Goal: Information Seeking & Learning: Learn about a topic

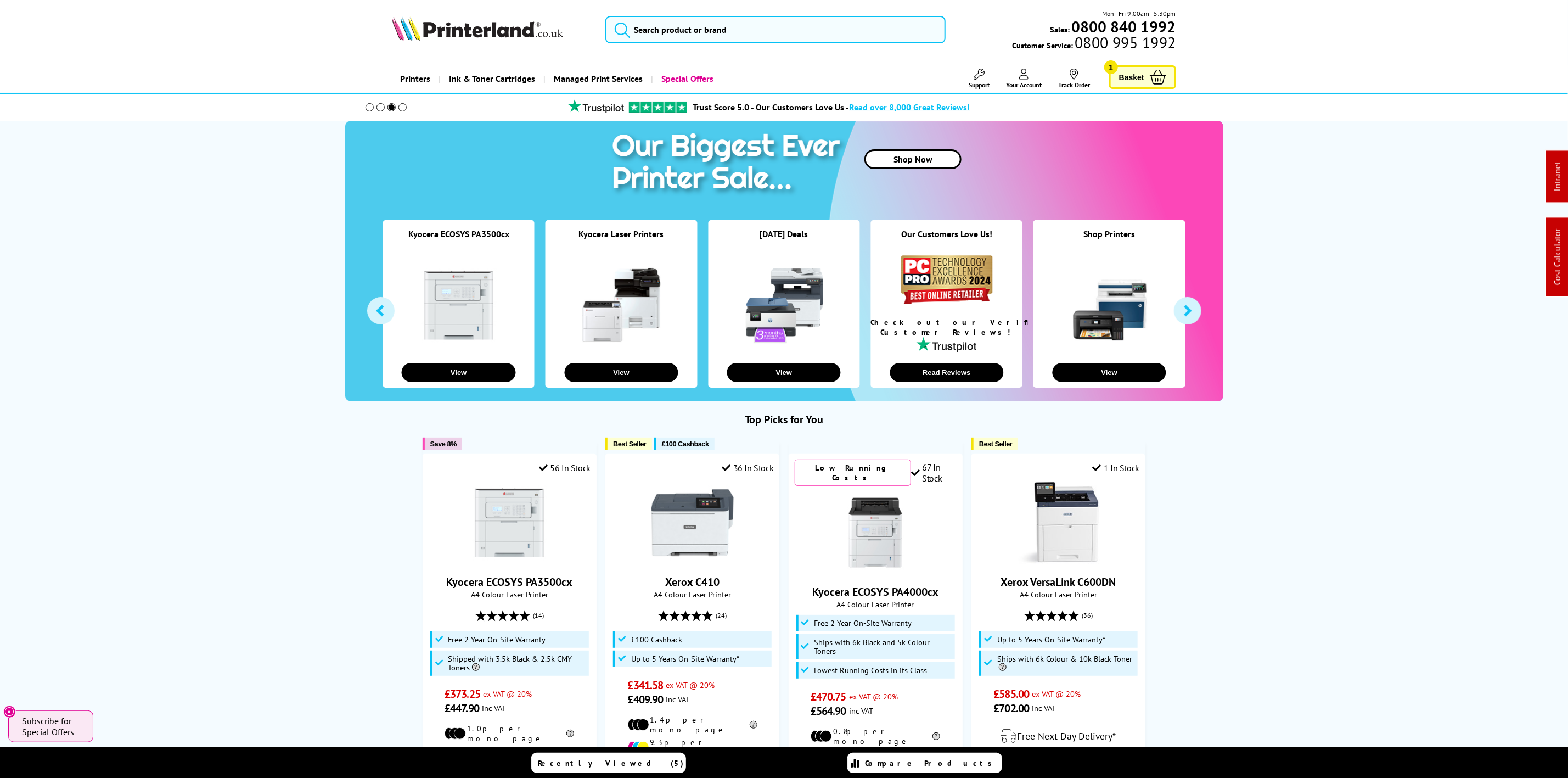
click at [802, 50] on div "Mon - Fri 9:00am - 5:30pm Sales: 0800 840 1992 Customer Service: 0800 995 1992" at bounding box center [784, 32] width 878 height 48
click at [799, 46] on div "Mon - Fri 9:00am - 5:30pm Sales: 0800 840 1992 Customer Service: 0800 995 1992" at bounding box center [784, 32] width 878 height 48
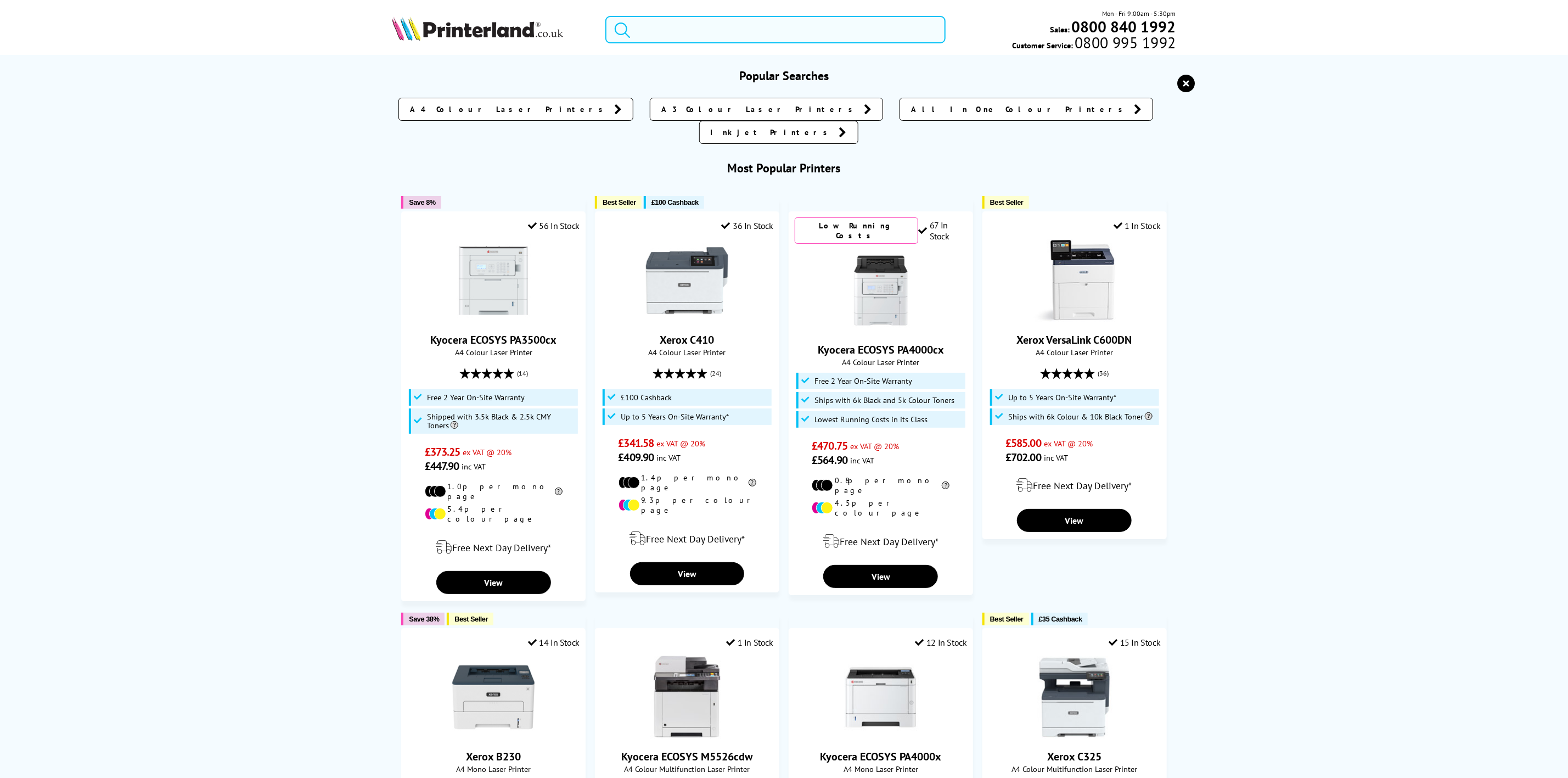
click at [799, 37] on input "search" at bounding box center [775, 29] width 340 height 27
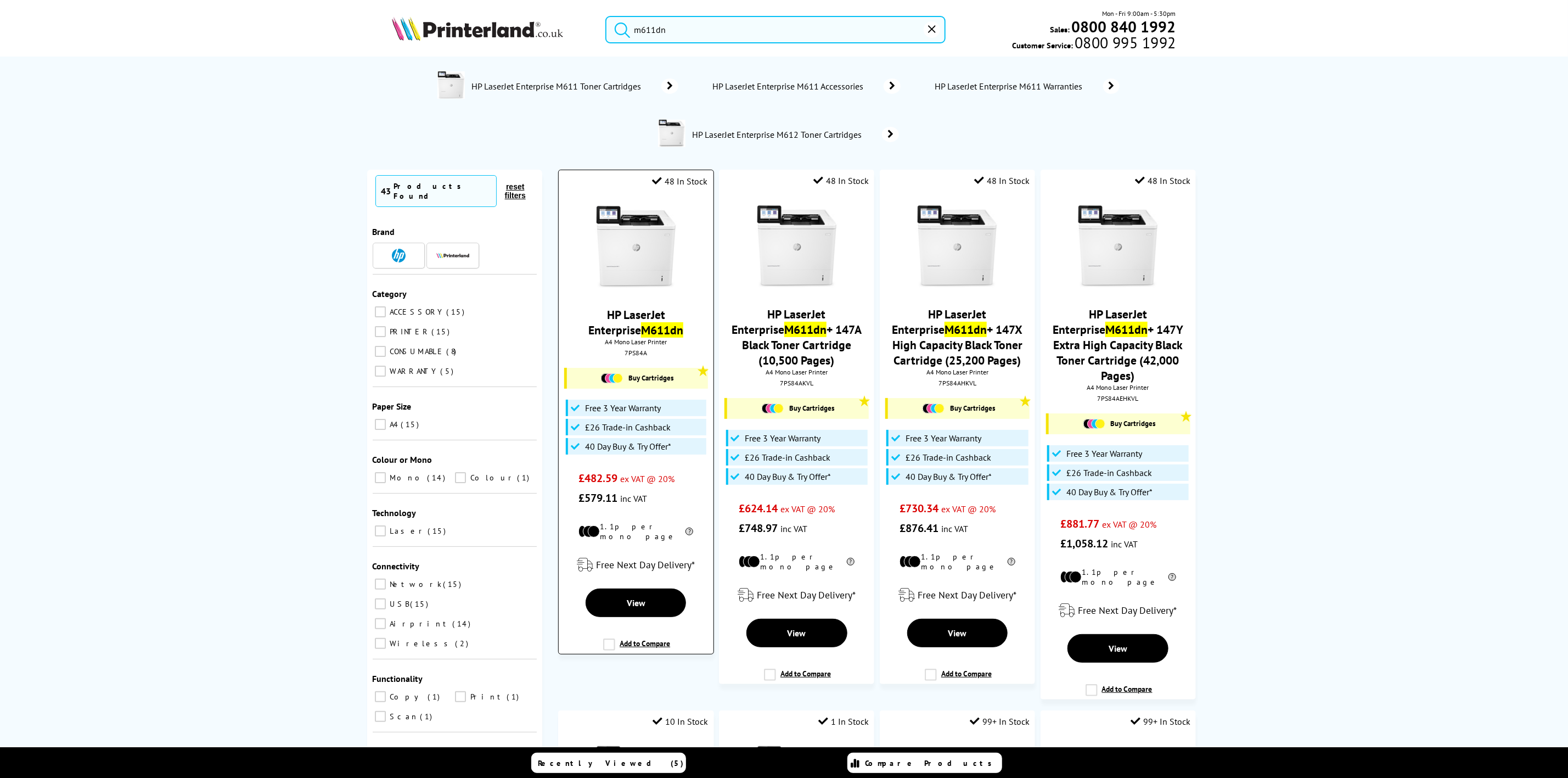
click at [639, 357] on div "7PS84A" at bounding box center [635, 353] width 138 height 9
copy div "7PS84A"
click at [718, 23] on input "m611dn" at bounding box center [775, 29] width 340 height 27
drag, startPoint x: 710, startPoint y: 37, endPoint x: 418, endPoint y: 27, distance: 292.2
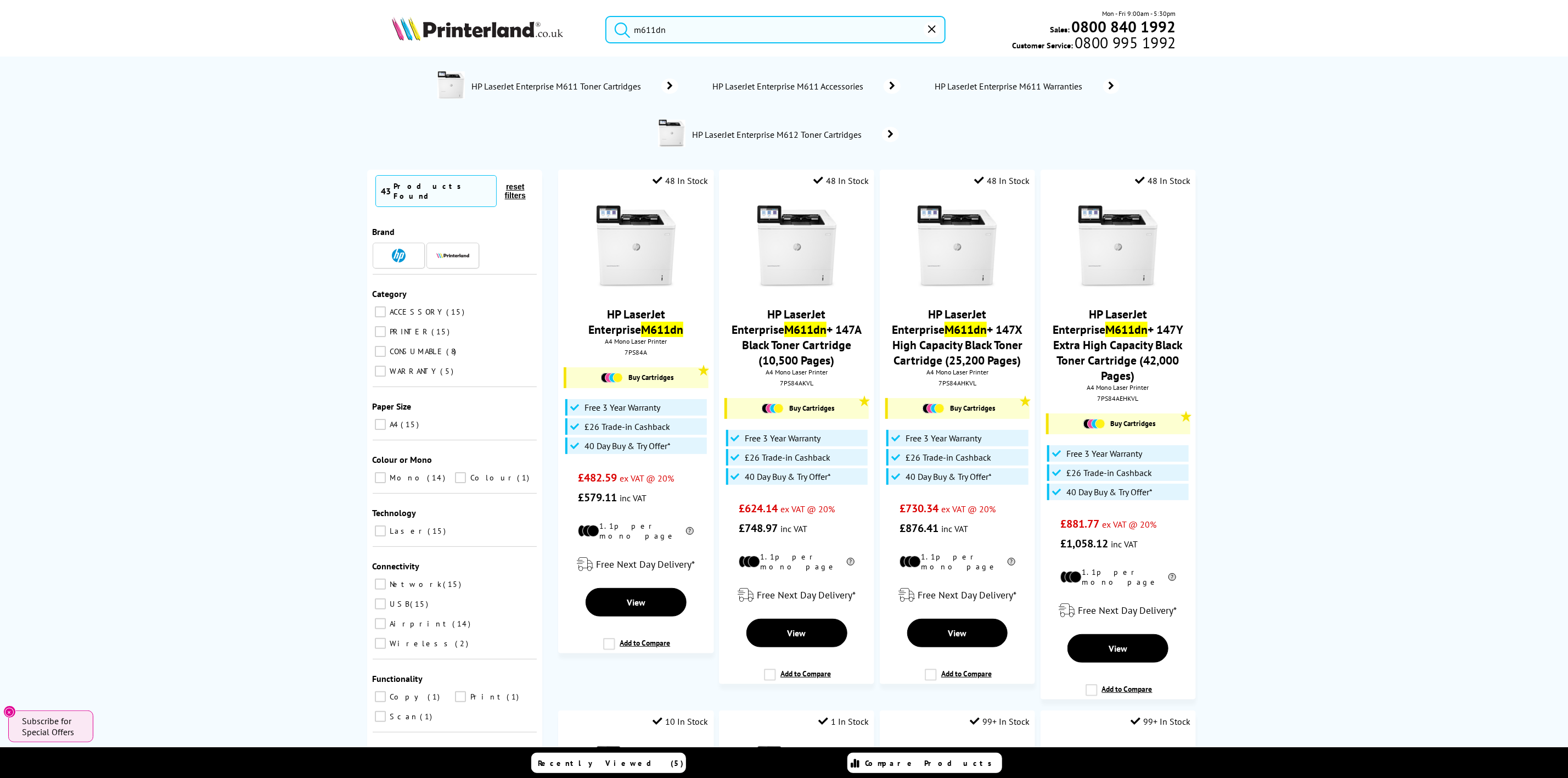
click at [418, 27] on div "m611dn Mon - Fri 9:00am - 5:30pm Sales: 0800 840 1992 Customer Service: 0800 99…" at bounding box center [784, 32] width 878 height 48
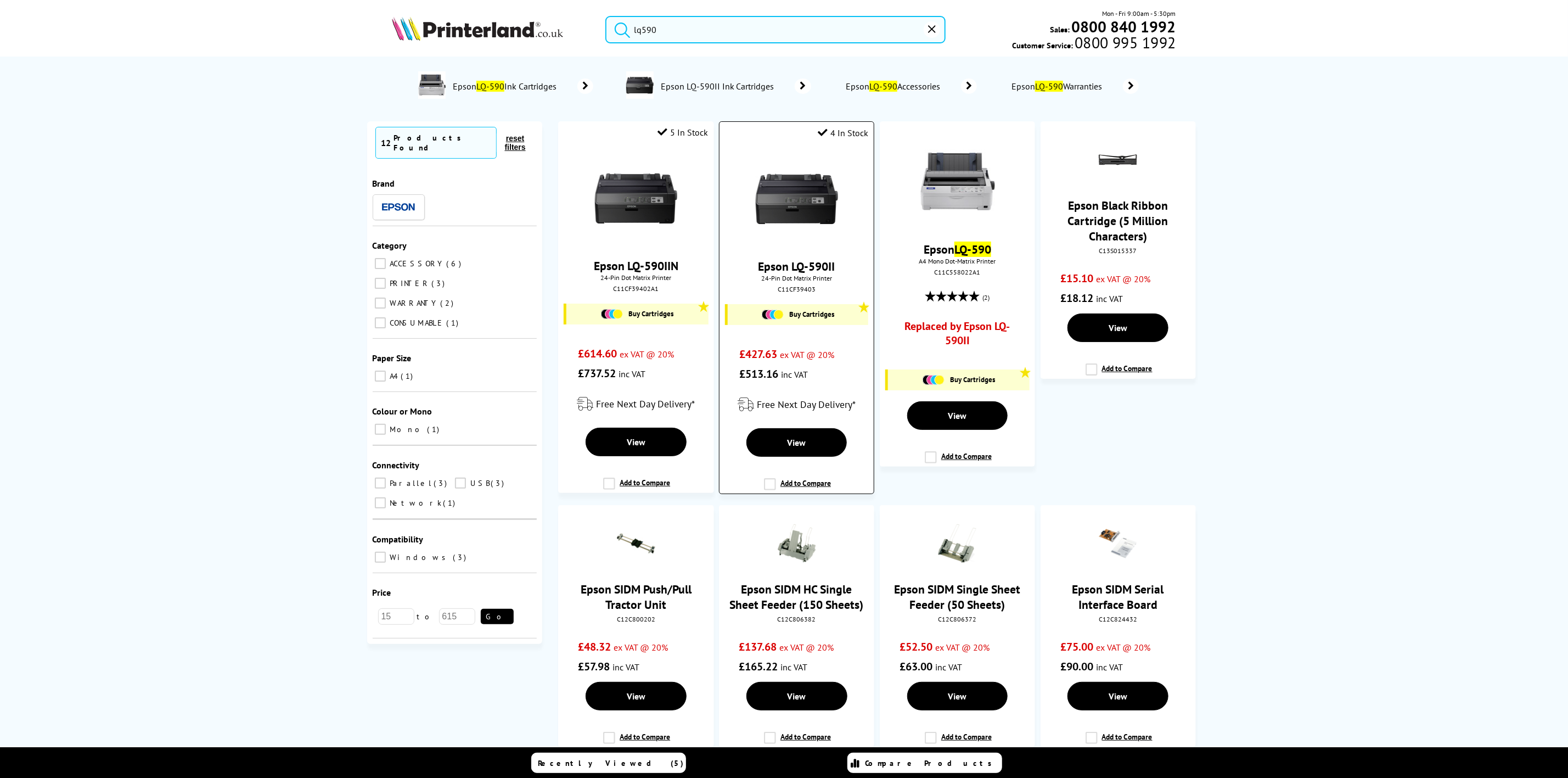
type input "lq590"
click at [802, 292] on div "C11CF39403" at bounding box center [797, 289] width 138 height 9
copy div "C11CF39403"
click at [445, 27] on img at bounding box center [477, 29] width 171 height 24
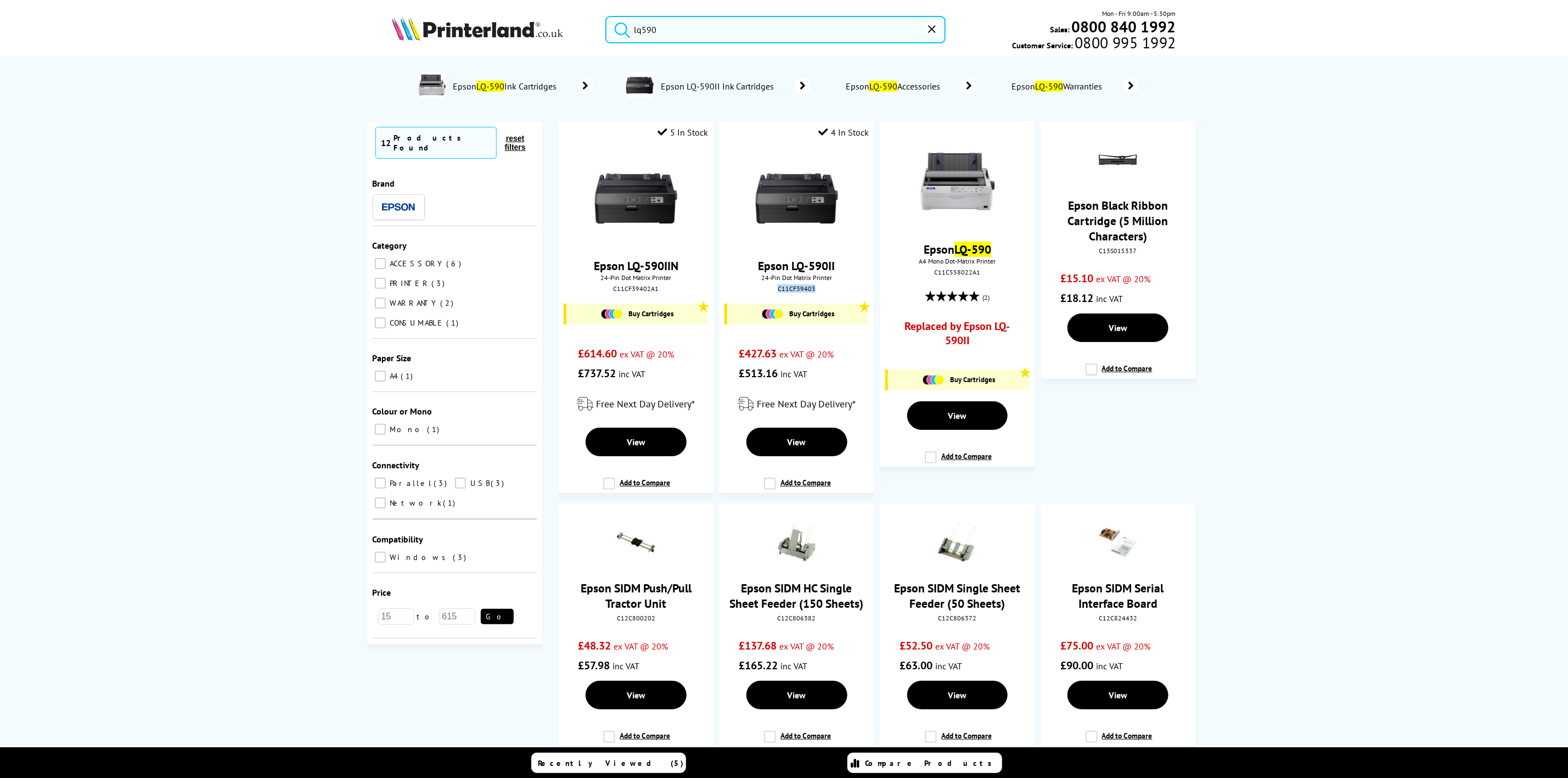
click at [440, 27] on img at bounding box center [477, 29] width 171 height 24
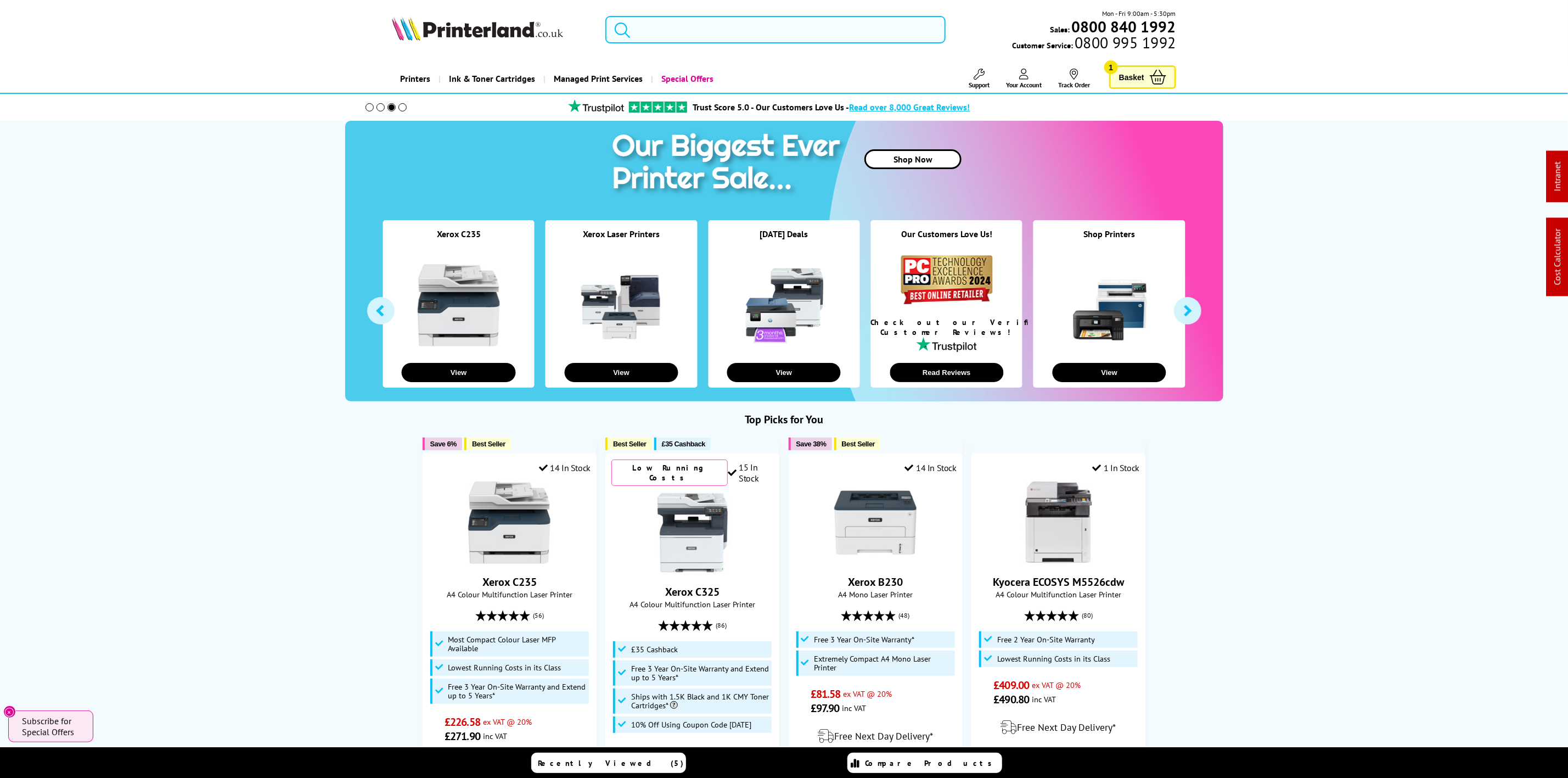
click at [807, 22] on input "search" at bounding box center [775, 29] width 340 height 27
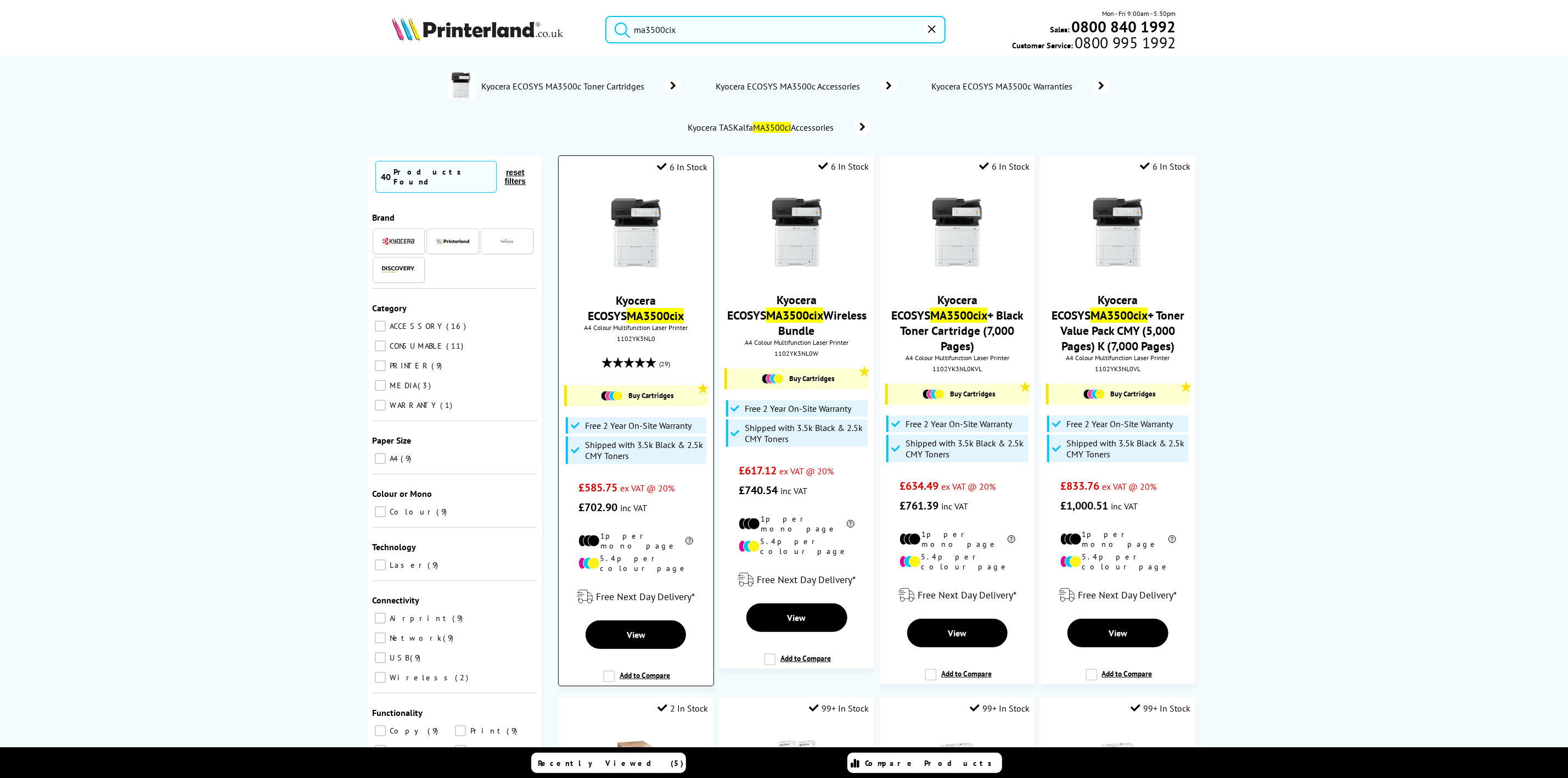
type input "ma3500cix"
click at [657, 209] on img at bounding box center [635, 233] width 82 height 82
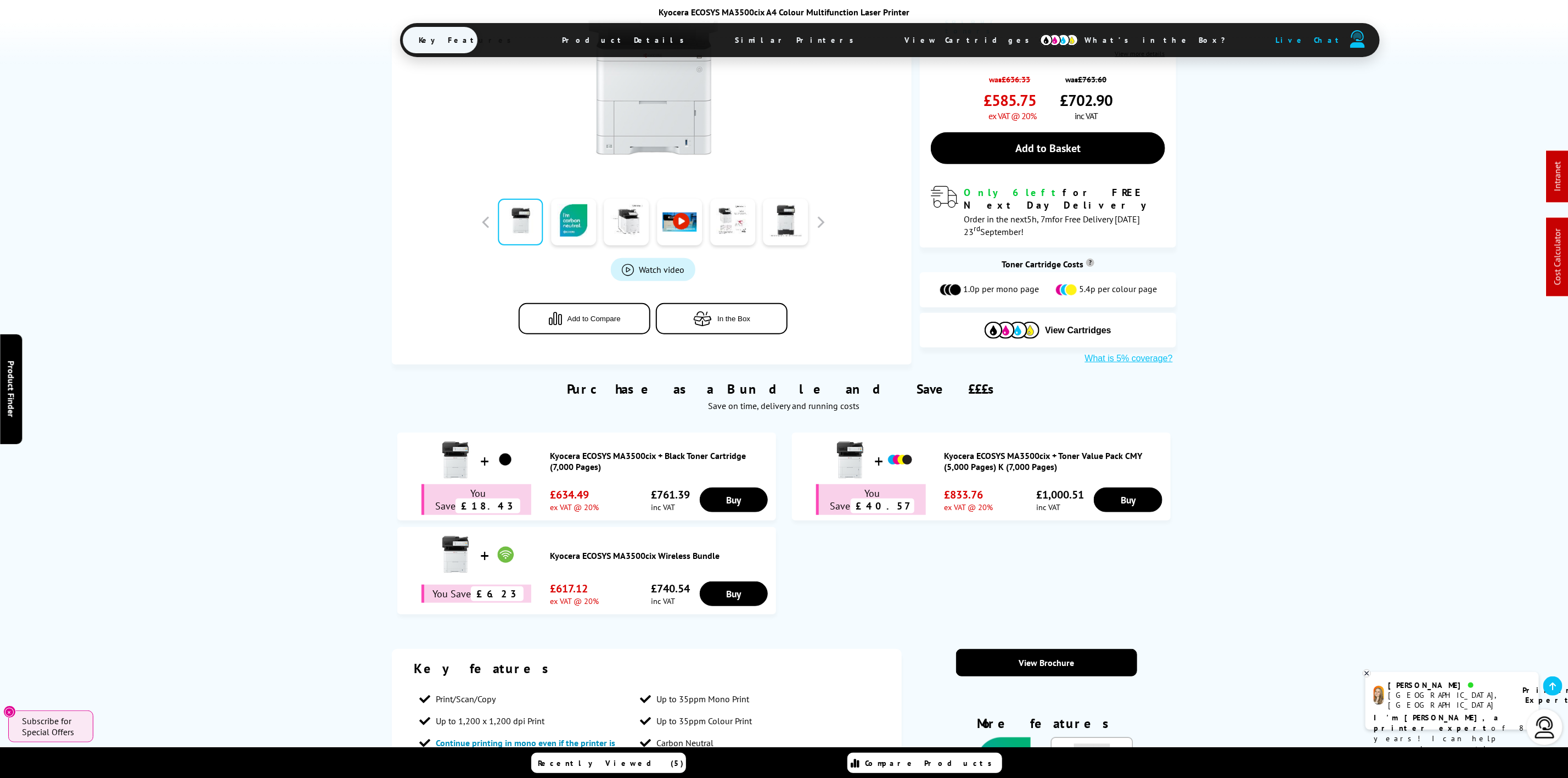
scroll to position [412, 0]
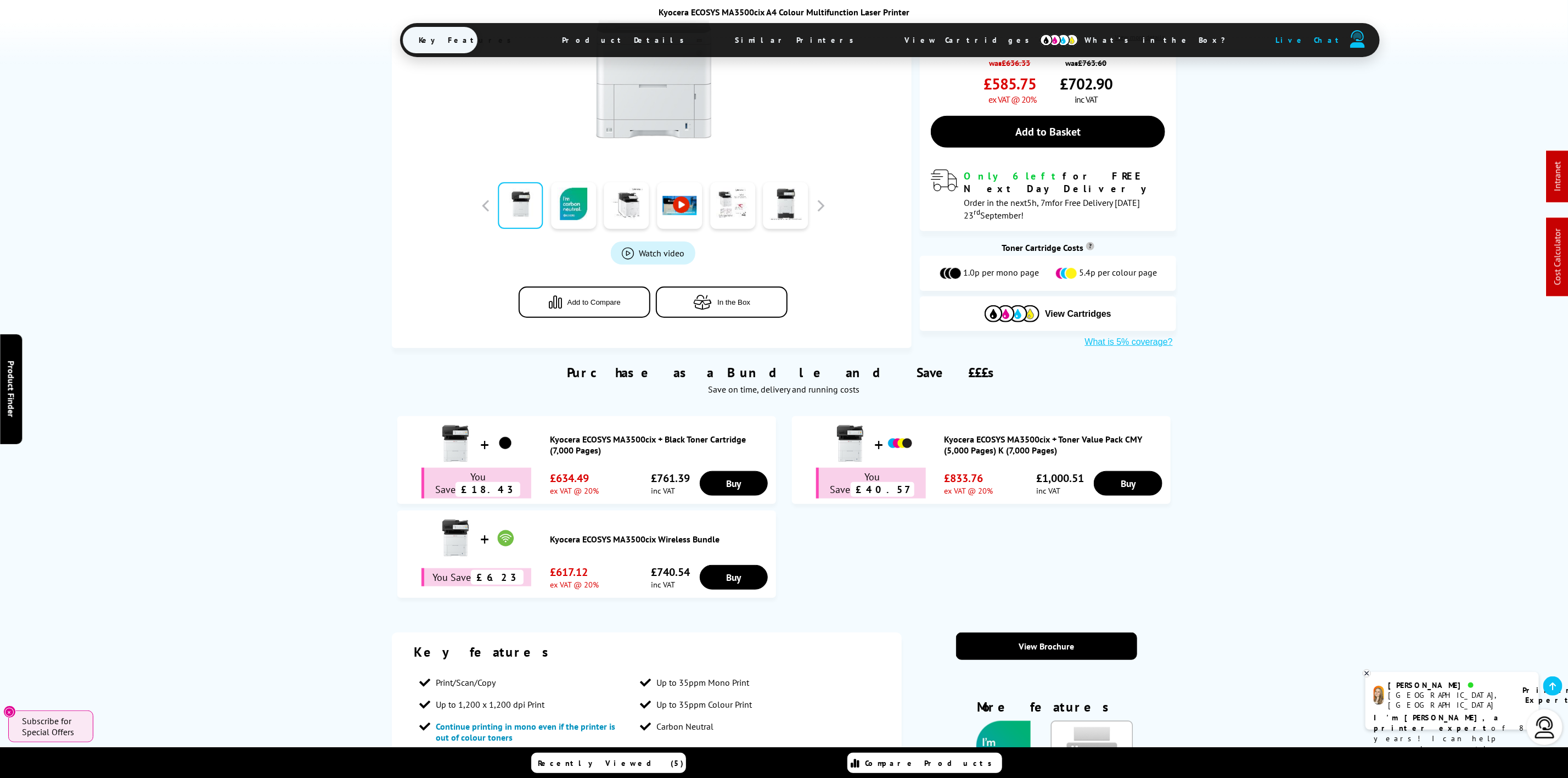
click at [889, 40] on span "View Cartridges" at bounding box center [973, 40] width 168 height 29
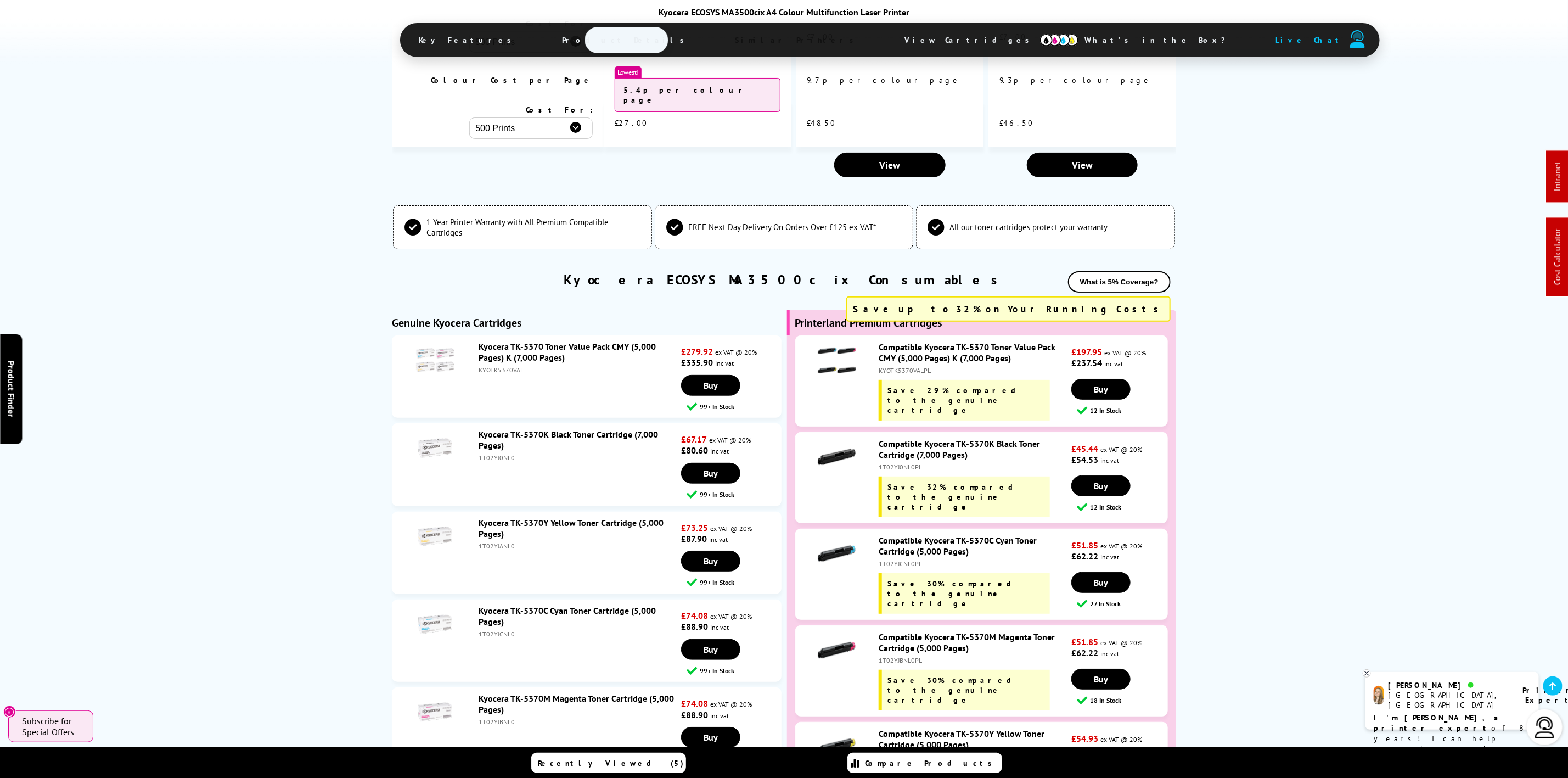
scroll to position [0, 0]
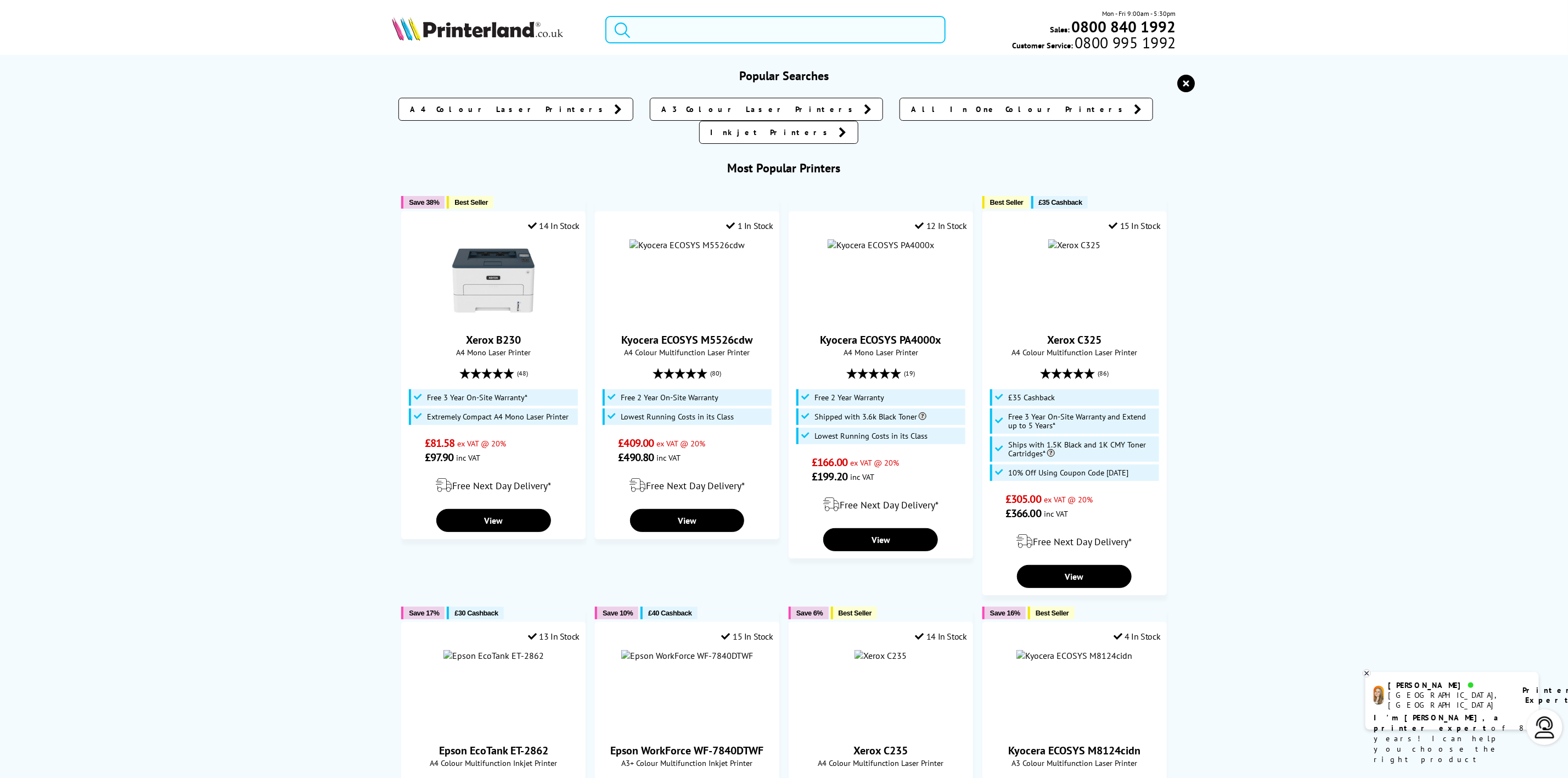
click at [656, 27] on input "search" at bounding box center [775, 29] width 340 height 27
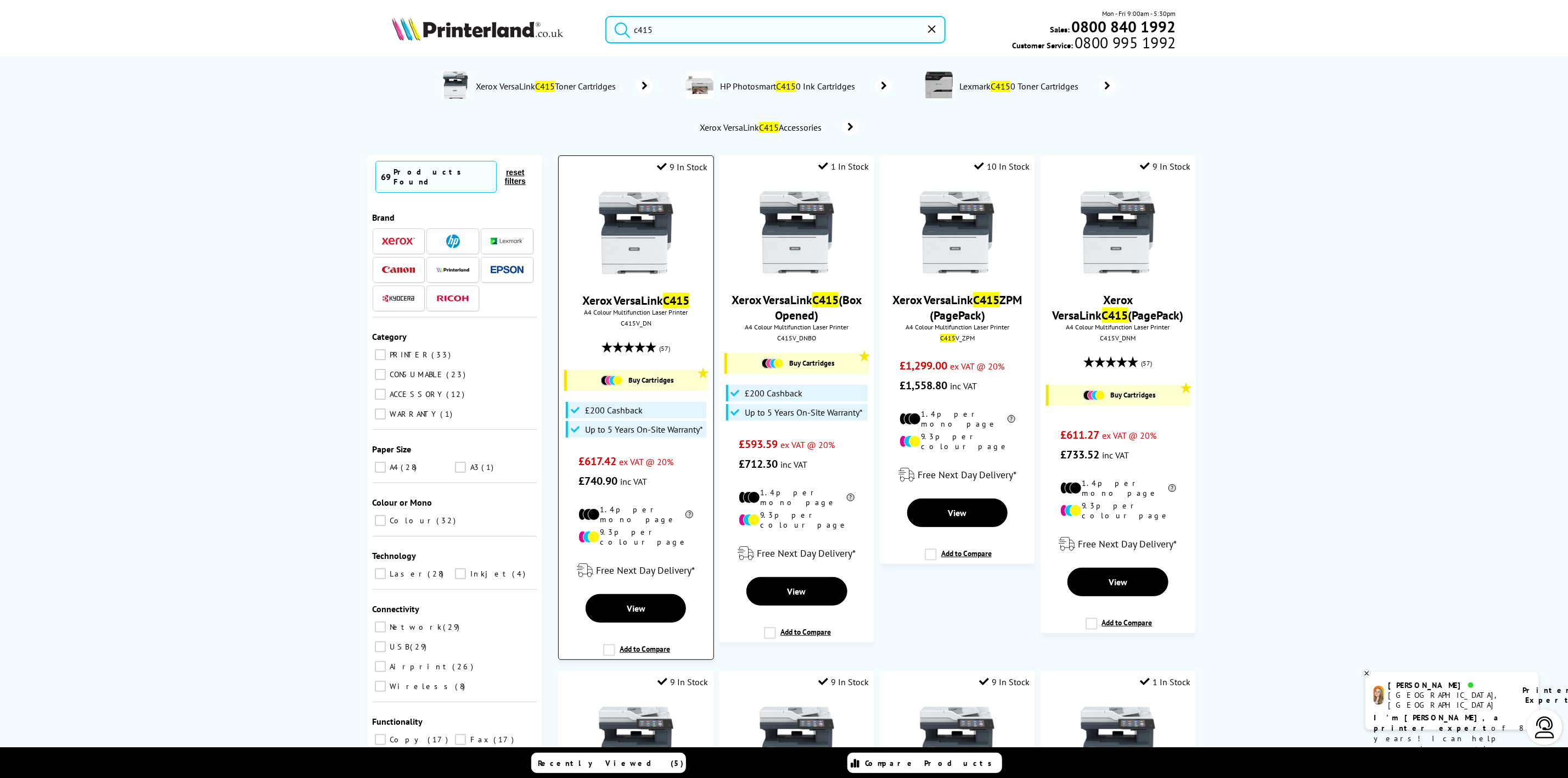
type input "c415"
click at [649, 240] on img at bounding box center [635, 233] width 82 height 82
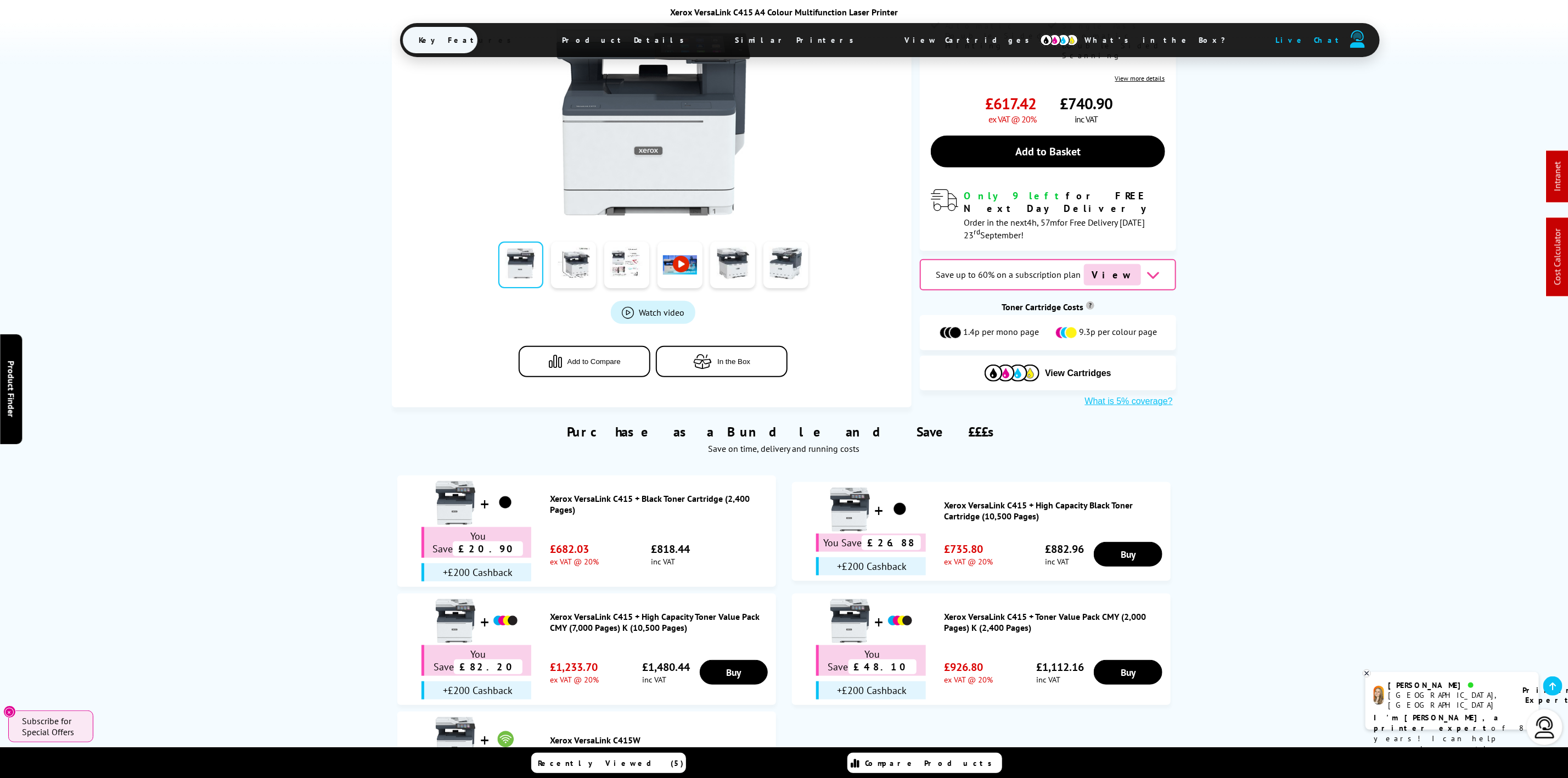
click at [889, 35] on span "View Cartridges" at bounding box center [973, 40] width 168 height 29
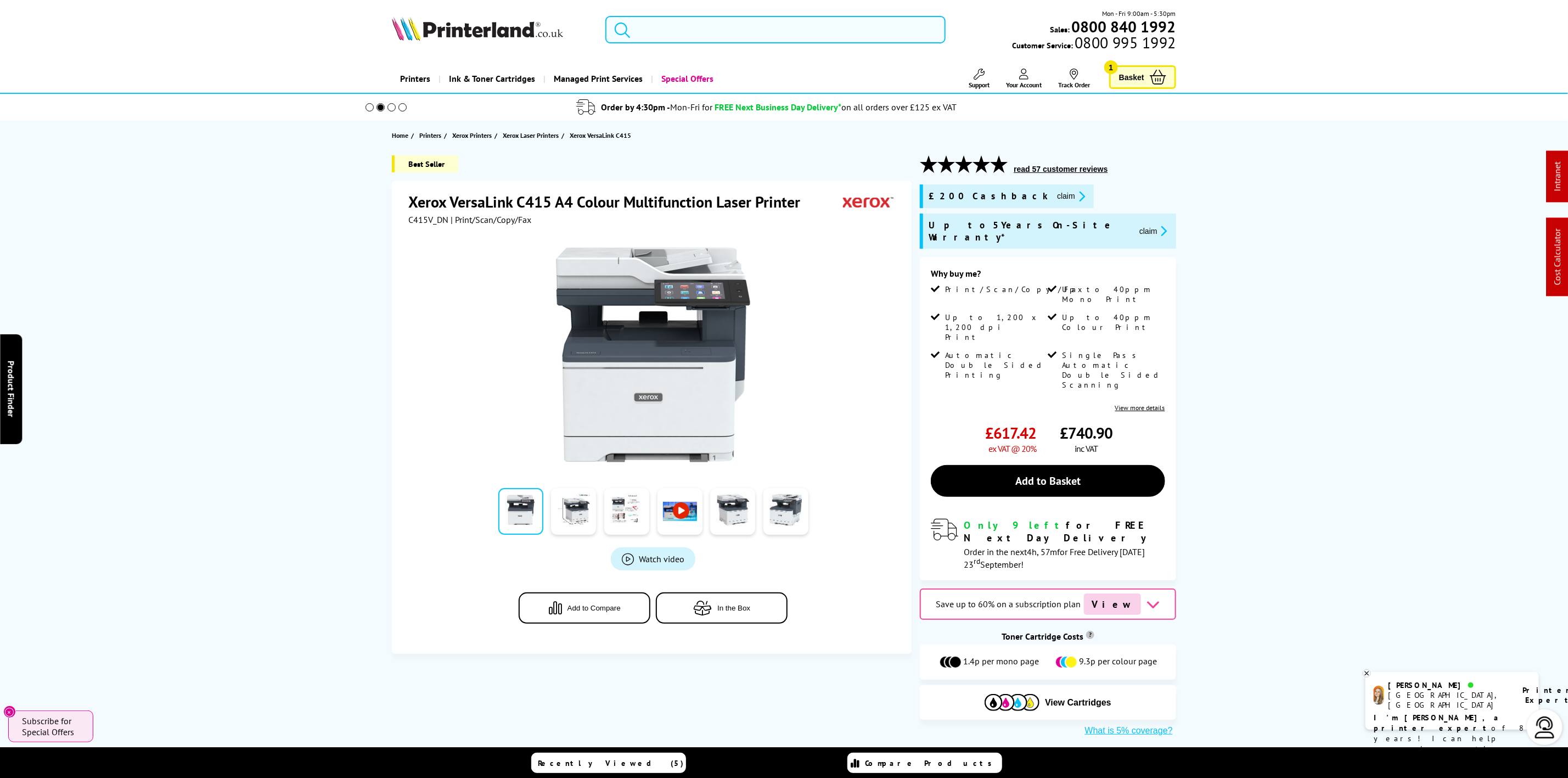
click at [769, 40] on input "search" at bounding box center [775, 29] width 340 height 27
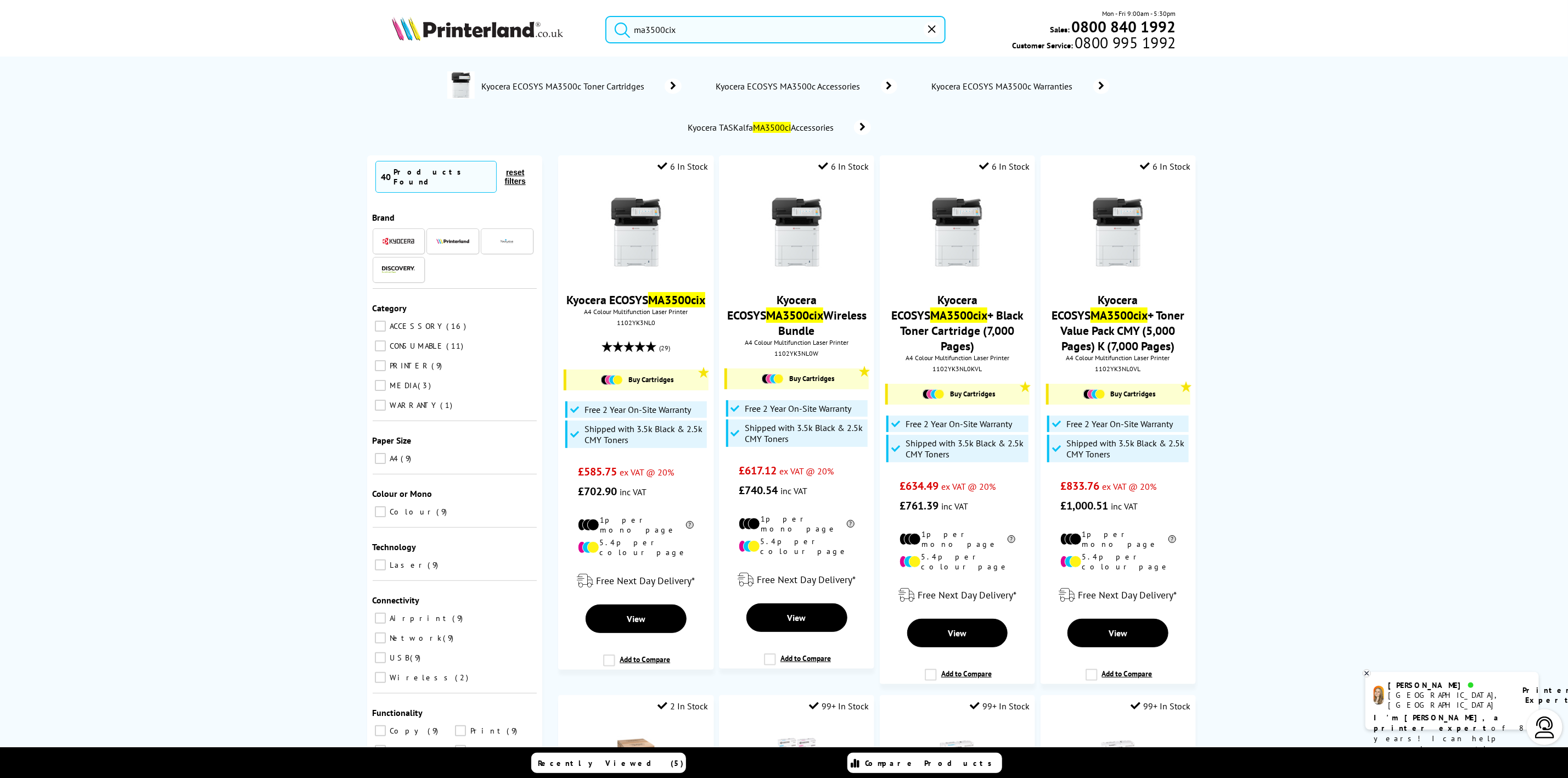
type input "ma3500cix"
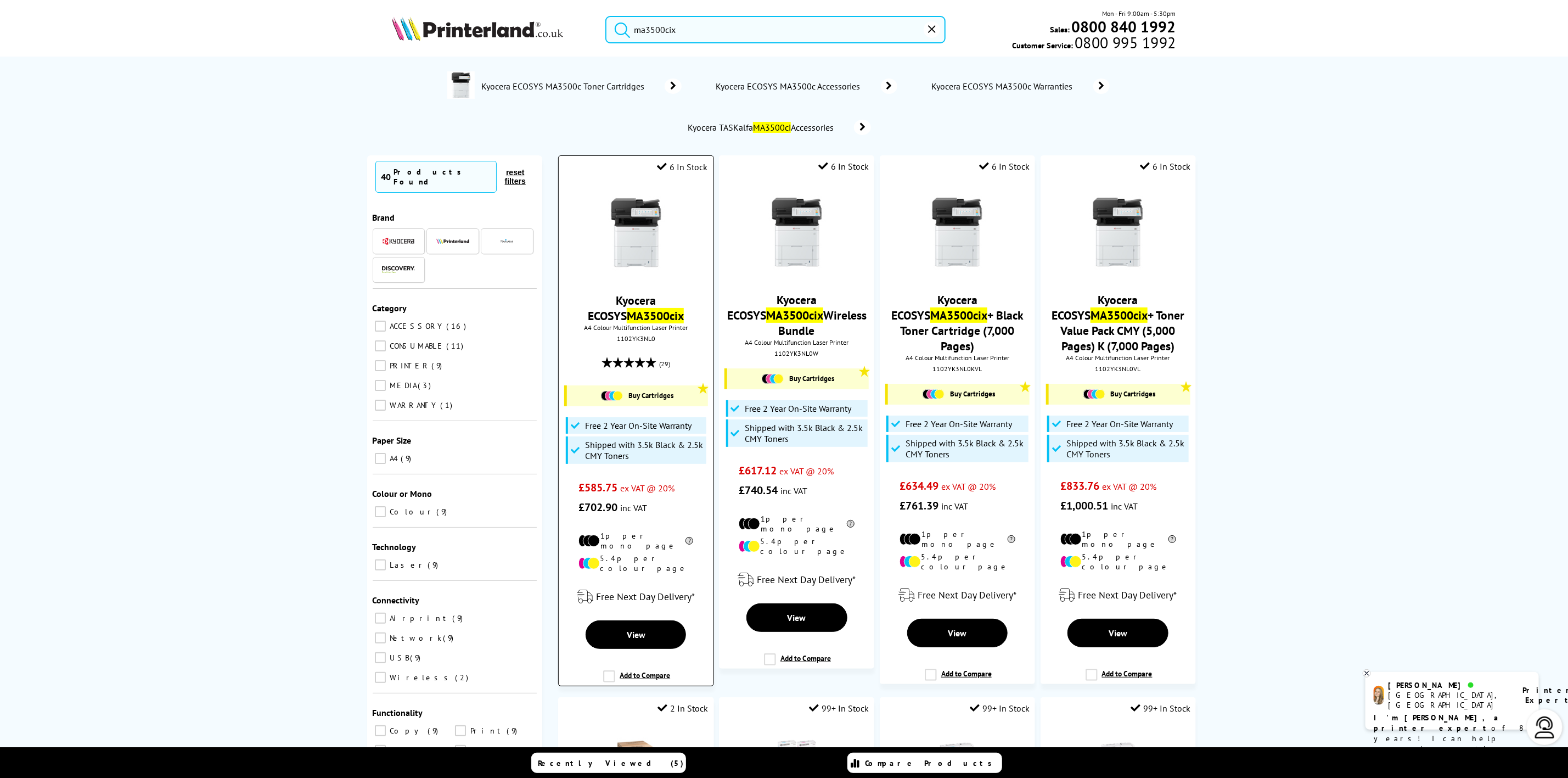
click at [656, 224] on img at bounding box center [635, 233] width 82 height 82
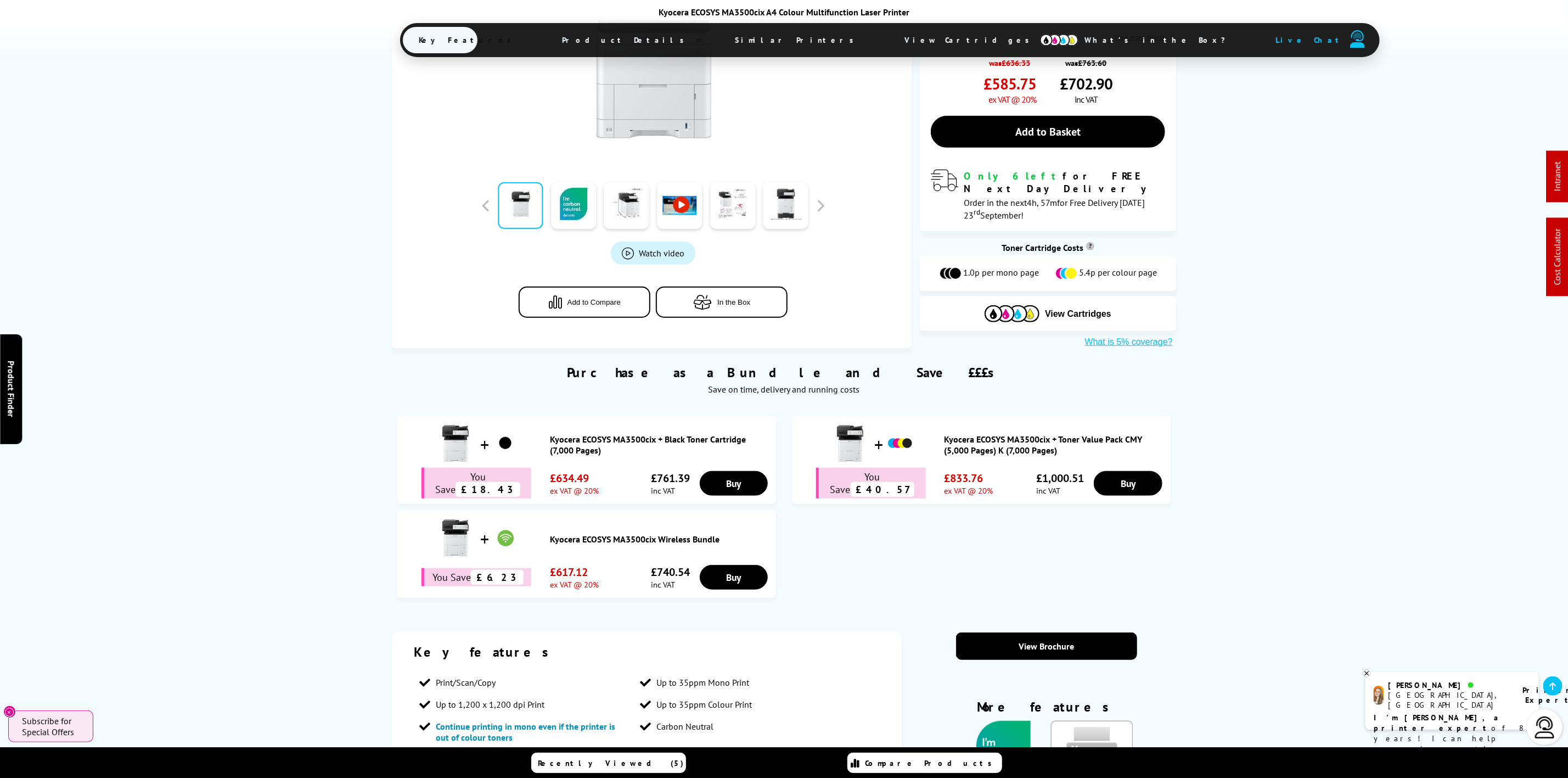
click at [889, 35] on span "View Cartridges" at bounding box center [973, 40] width 168 height 29
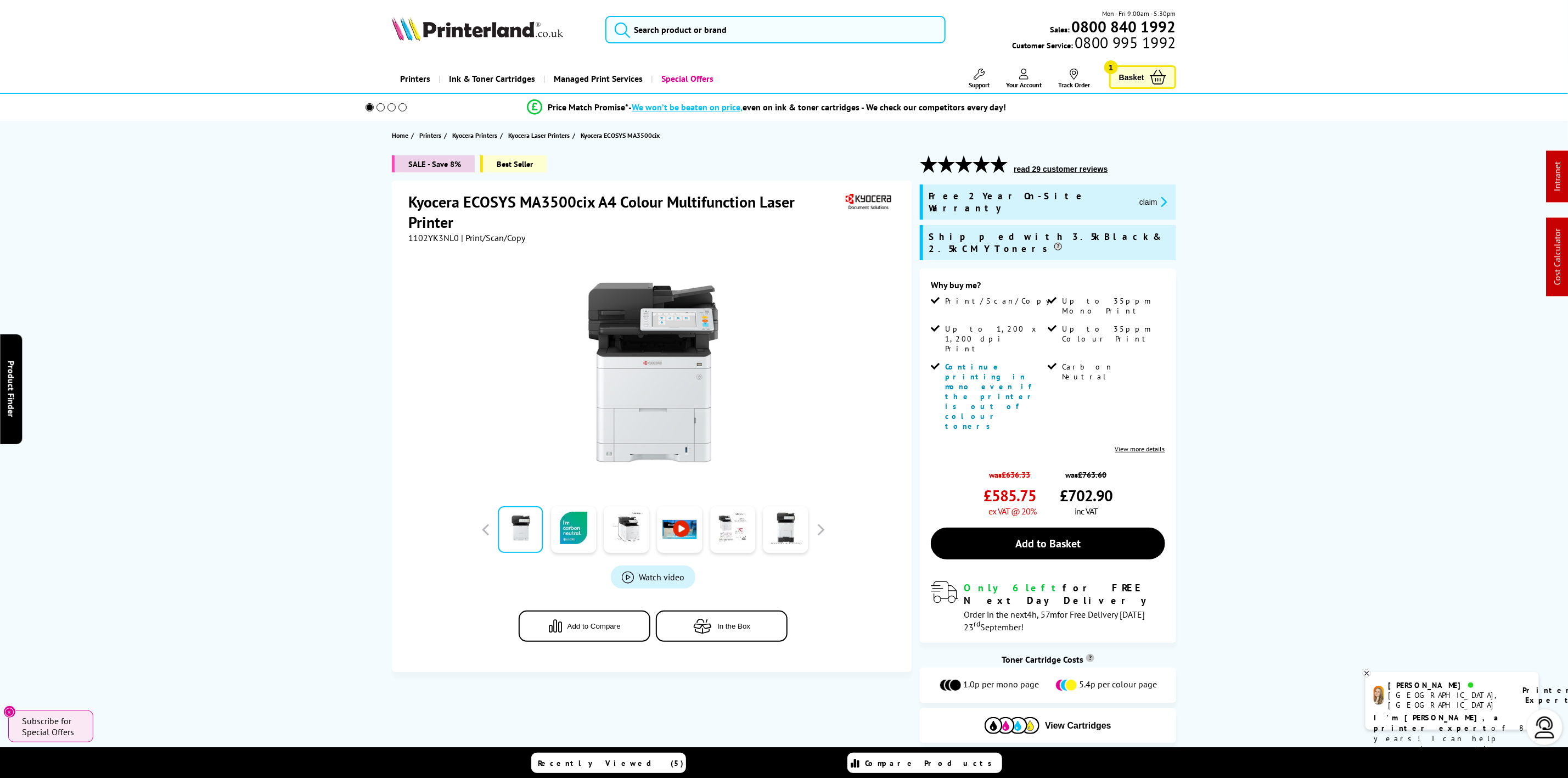
click at [1051, 172] on button "read 29 customer reviews" at bounding box center [1060, 169] width 100 height 10
drag, startPoint x: 457, startPoint y: 234, endPoint x: 438, endPoint y: 240, distance: 19.9
click at [457, 234] on span "1102YK3NL0" at bounding box center [433, 237] width 51 height 11
click at [438, 240] on span "1102YK3NL0" at bounding box center [433, 237] width 51 height 11
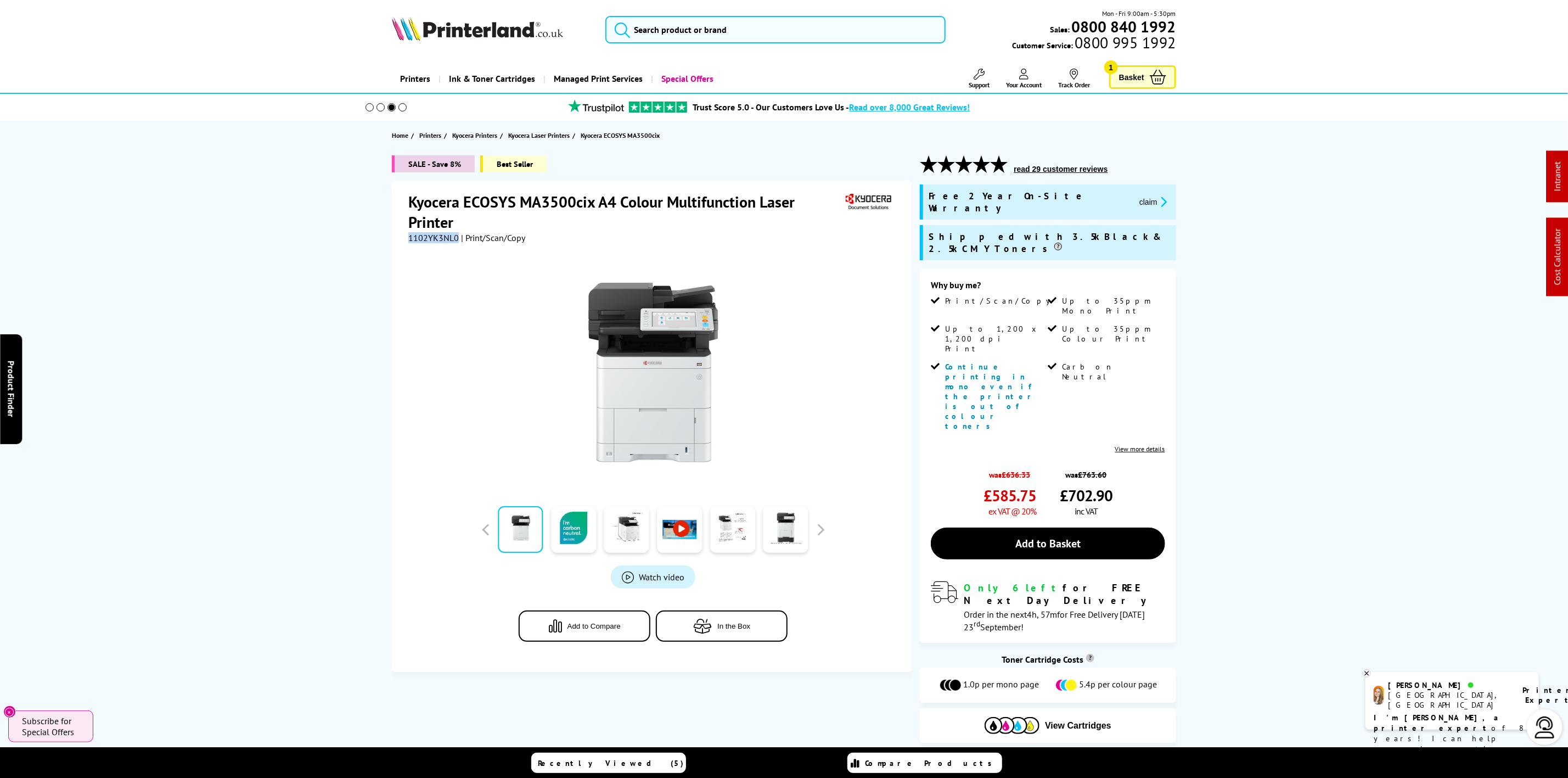
copy span "1102YK3NL0"
click at [503, 7] on header "Mon - Fri 9:00am - 5:30pm Sales: 0800 840 1992 Customer Service: 0800 995 1992" at bounding box center [784, 47] width 1568 height 94
click at [494, 24] on img at bounding box center [477, 29] width 171 height 24
